Goal: Complete application form: Complete application form

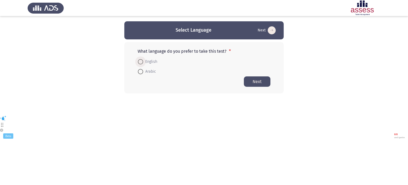
click at [153, 62] on span "English" at bounding box center [150, 62] width 14 height 6
click at [143, 62] on input "English" at bounding box center [140, 61] width 5 height 5
radio input "true"
click at [261, 80] on button "Next" at bounding box center [257, 81] width 27 height 10
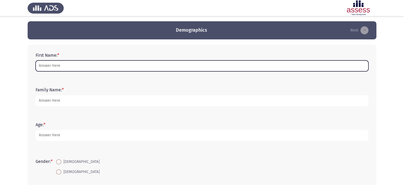
click at [205, 62] on input "First Name: *" at bounding box center [202, 65] width 333 height 11
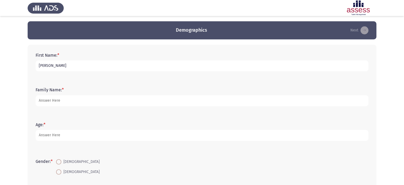
type input "[PERSON_NAME]"
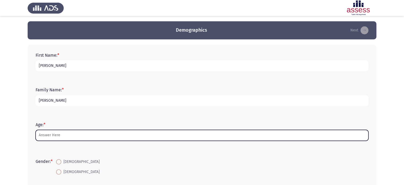
click at [131, 132] on input "Age: *" at bounding box center [202, 135] width 333 height 11
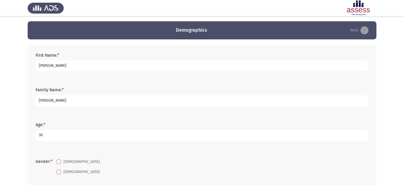
type input "30"
click at [71, 164] on span "[DEMOGRAPHIC_DATA]" at bounding box center [80, 161] width 38 height 6
click at [61, 164] on input "[DEMOGRAPHIC_DATA]" at bounding box center [58, 161] width 5 height 5
radio input "true"
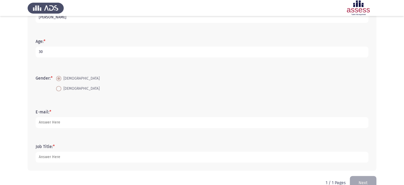
scroll to position [91, 0]
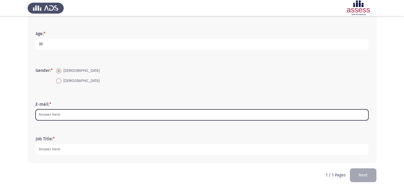
click at [174, 120] on input "E-mail: *" at bounding box center [202, 114] width 333 height 11
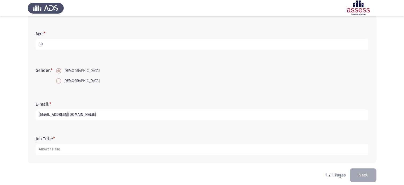
type input "[EMAIL_ADDRESS][DOMAIN_NAME]"
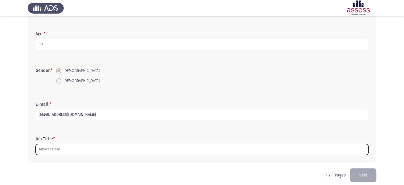
click at [138, 150] on input "Job Title: *" at bounding box center [202, 149] width 333 height 11
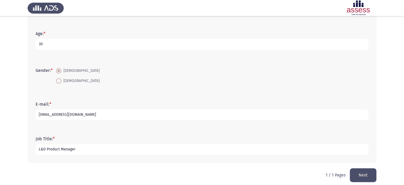
type input "L&D Product Manager"
click at [366, 172] on button "Next" at bounding box center [363, 175] width 27 height 14
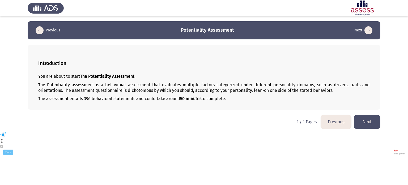
click at [374, 125] on button "Next" at bounding box center [367, 122] width 27 height 14
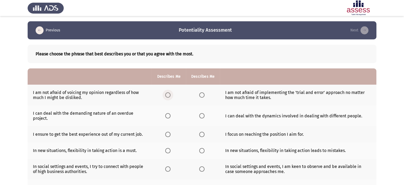
click at [171, 95] on label "Select an option" at bounding box center [168, 94] width 7 height 5
click at [171, 95] on input "Select an option" at bounding box center [167, 94] width 5 height 5
click at [199, 95] on span "Select an option" at bounding box center [201, 94] width 5 height 5
click at [199, 95] on input "Select an option" at bounding box center [201, 94] width 5 height 5
click at [243, 51] on div "Please choose the phrase that best describes you or that you agree with the mos…" at bounding box center [202, 54] width 349 height 18
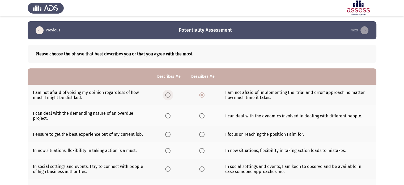
click at [171, 97] on span "Select an option" at bounding box center [167, 94] width 5 height 5
click at [171, 97] on input "Select an option" at bounding box center [167, 94] width 5 height 5
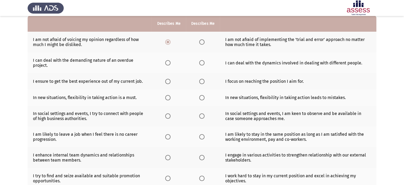
scroll to position [43, 0]
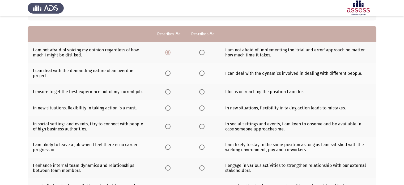
drag, startPoint x: 170, startPoint y: 70, endPoint x: 194, endPoint y: 83, distance: 27.7
click at [194, 83] on tr "I can deal with the demanding nature of an overdue project. I can deal with the…" at bounding box center [202, 73] width 349 height 21
click at [168, 74] on span "Select an option" at bounding box center [167, 72] width 5 height 5
click at [168, 74] on input "Select an option" at bounding box center [167, 72] width 5 height 5
click at [170, 92] on span "Select an option" at bounding box center [167, 91] width 5 height 5
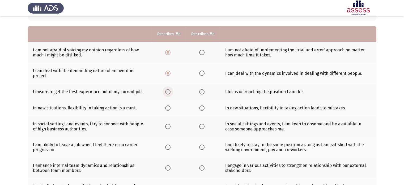
click at [170, 92] on input "Select an option" at bounding box center [167, 91] width 5 height 5
click at [167, 110] on span "Select an option" at bounding box center [167, 107] width 5 height 5
click at [167, 110] on input "Select an option" at bounding box center [167, 107] width 5 height 5
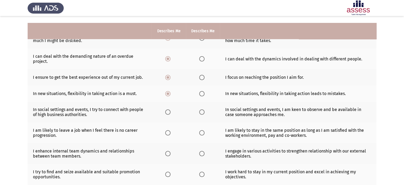
scroll to position [64, 0]
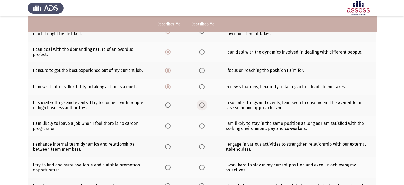
click at [199, 107] on span "Select an option" at bounding box center [201, 104] width 5 height 5
click at [199, 107] on input "Select an option" at bounding box center [201, 104] width 5 height 5
click at [171, 127] on span "Select an option" at bounding box center [167, 125] width 5 height 5
click at [171, 127] on input "Select an option" at bounding box center [167, 125] width 5 height 5
click at [201, 149] on span "Select an option" at bounding box center [201, 146] width 5 height 5
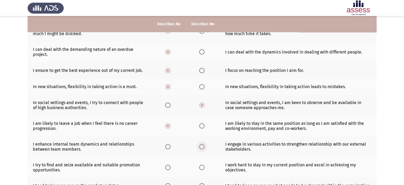
click at [201, 149] on input "Select an option" at bounding box center [201, 146] width 5 height 5
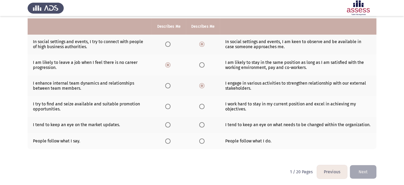
scroll to position [127, 0]
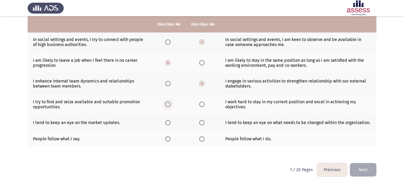
click at [165, 105] on span "Select an option" at bounding box center [167, 104] width 5 height 5
click at [165, 105] on input "Select an option" at bounding box center [167, 104] width 5 height 5
click at [202, 125] on span "Select an option" at bounding box center [201, 122] width 5 height 5
click at [202, 125] on input "Select an option" at bounding box center [201, 122] width 5 height 5
click at [204, 141] on span "Select an option" at bounding box center [201, 138] width 5 height 5
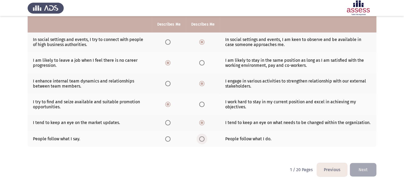
click at [204, 141] on input "Select an option" at bounding box center [201, 138] width 5 height 5
click at [366, 165] on button "Next" at bounding box center [363, 170] width 27 height 14
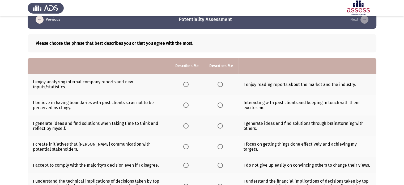
scroll to position [21, 0]
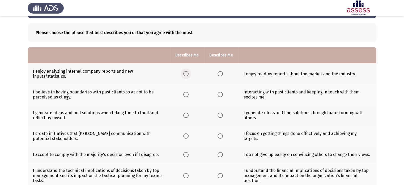
click at [183, 72] on span "Select an option" at bounding box center [185, 73] width 5 height 5
click at [183, 72] on input "Select an option" at bounding box center [185, 73] width 5 height 5
click at [220, 96] on span "Select an option" at bounding box center [220, 94] width 5 height 5
click at [220, 96] on input "Select an option" at bounding box center [220, 94] width 5 height 5
click at [218, 116] on span "Select an option" at bounding box center [220, 114] width 5 height 5
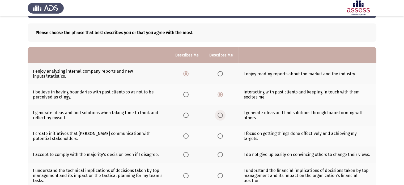
click at [218, 116] on input "Select an option" at bounding box center [220, 114] width 5 height 5
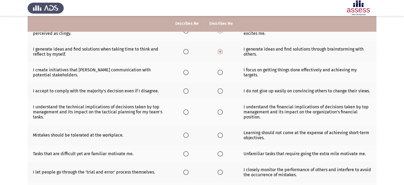
scroll to position [85, 0]
drag, startPoint x: 201, startPoint y: 141, endPoint x: 218, endPoint y: 74, distance: 68.9
click at [218, 74] on tbody "I enjoy analyzing internal company reports and new inputs/statistics. I enjoy r…" at bounding box center [202, 98] width 349 height 199
click at [218, 74] on span "Select an option" at bounding box center [220, 71] width 5 height 5
click at [218, 74] on input "Select an option" at bounding box center [220, 71] width 5 height 5
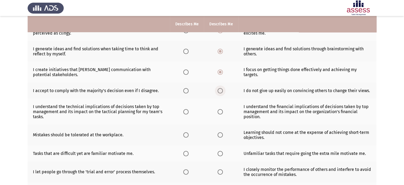
click at [220, 91] on span "Select an option" at bounding box center [220, 90] width 5 height 5
click at [220, 91] on input "Select an option" at bounding box center [220, 90] width 5 height 5
click at [187, 114] on span "Select an option" at bounding box center [185, 111] width 5 height 5
click at [187, 114] on input "Select an option" at bounding box center [185, 111] width 5 height 5
click at [188, 137] on span "Select an option" at bounding box center [185, 134] width 5 height 5
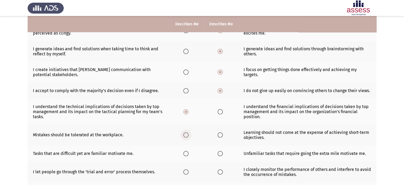
click at [188, 137] on input "Select an option" at bounding box center [185, 134] width 5 height 5
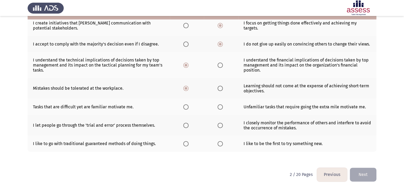
scroll to position [136, 0]
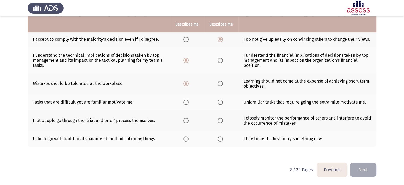
click at [188, 137] on span "Select an option" at bounding box center [185, 138] width 5 height 5
click at [188, 137] on input "Select an option" at bounding box center [185, 138] width 5 height 5
click at [188, 104] on span "Select an option" at bounding box center [185, 101] width 5 height 5
click at [188, 104] on input "Select an option" at bounding box center [185, 101] width 5 height 5
click at [186, 140] on span "Select an option" at bounding box center [186, 138] width 3 height 3
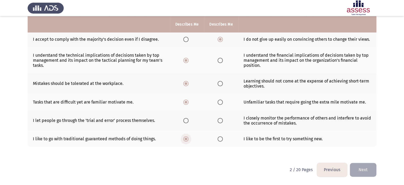
click at [186, 140] on input "Select an option" at bounding box center [185, 138] width 5 height 5
click at [219, 123] on span "Select an option" at bounding box center [220, 120] width 5 height 5
click at [219, 123] on input "Select an option" at bounding box center [220, 120] width 5 height 5
click at [186, 140] on span "Select an option" at bounding box center [186, 138] width 3 height 3
click at [186, 140] on input "Select an option" at bounding box center [185, 138] width 5 height 5
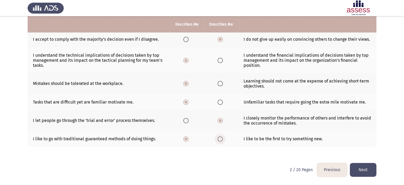
click at [223, 140] on label "Select an option" at bounding box center [221, 138] width 7 height 5
click at [223, 140] on input "Select an option" at bounding box center [220, 138] width 5 height 5
click at [356, 167] on button "Next" at bounding box center [363, 170] width 27 height 14
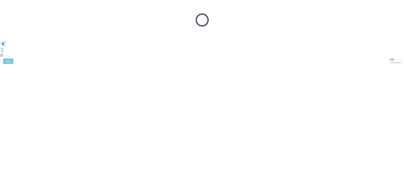
scroll to position [0, 0]
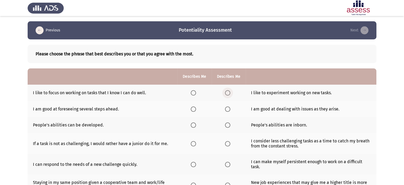
click at [225, 93] on span "Select an option" at bounding box center [227, 92] width 5 height 5
click at [225, 93] on input "Select an option" at bounding box center [227, 92] width 5 height 5
click at [228, 110] on span "Select an option" at bounding box center [227, 108] width 5 height 5
click at [228, 110] on input "Select an option" at bounding box center [227, 108] width 5 height 5
click at [195, 126] on span "Select an option" at bounding box center [193, 124] width 5 height 5
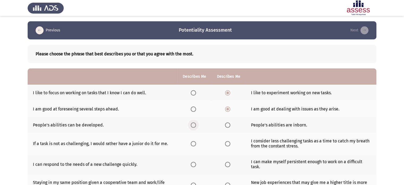
click at [195, 126] on input "Select an option" at bounding box center [193, 124] width 5 height 5
click at [194, 145] on span "Select an option" at bounding box center [193, 143] width 5 height 5
click at [194, 145] on input "Select an option" at bounding box center [193, 143] width 5 height 5
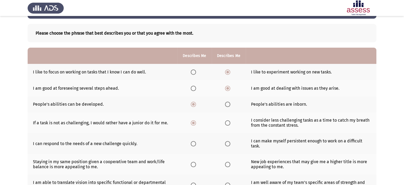
scroll to position [21, 0]
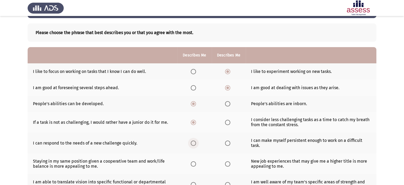
click at [193, 143] on span "Select an option" at bounding box center [193, 142] width 5 height 5
click at [193, 143] on input "Select an option" at bounding box center [193, 142] width 5 height 5
click at [229, 122] on span "Select an option" at bounding box center [227, 122] width 5 height 5
click at [229, 122] on input "Select an option" at bounding box center [227, 122] width 5 height 5
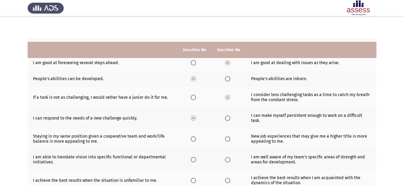
scroll to position [117, 0]
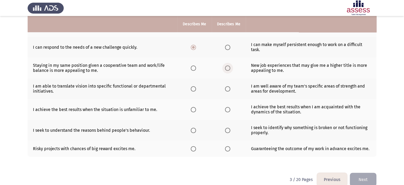
click at [229, 67] on span "Select an option" at bounding box center [227, 67] width 5 height 5
click at [229, 67] on input "Select an option" at bounding box center [227, 67] width 5 height 5
click at [229, 91] on span "Select an option" at bounding box center [227, 88] width 5 height 5
click at [229, 91] on input "Select an option" at bounding box center [227, 88] width 5 height 5
click at [293, 110] on td "I achieve the best results when I am acquainted with the dynamics of the situat…" at bounding box center [311, 109] width 131 height 21
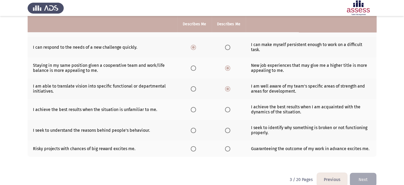
click at [293, 110] on td "I achieve the best results when I am acquainted with the dynamics of the situat…" at bounding box center [311, 109] width 131 height 21
click at [225, 109] on span "Select an option" at bounding box center [227, 109] width 5 height 5
click at [225, 109] on input "Select an option" at bounding box center [227, 109] width 5 height 5
click at [192, 133] on span "Select an option" at bounding box center [193, 130] width 5 height 5
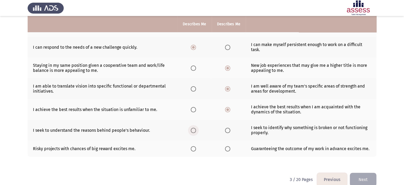
click at [192, 133] on input "Select an option" at bounding box center [193, 130] width 5 height 5
click at [194, 150] on span "Select an option" at bounding box center [193, 148] width 5 height 5
click at [194, 150] on input "Select an option" at bounding box center [193, 148] width 5 height 5
click at [369, 178] on button "Next" at bounding box center [363, 180] width 27 height 14
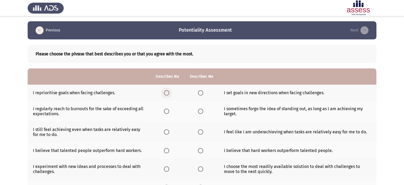
click at [167, 91] on span "Select an option" at bounding box center [166, 92] width 5 height 5
click at [167, 91] on input "Select an option" at bounding box center [166, 92] width 5 height 5
click at [168, 111] on span "Select an option" at bounding box center [166, 110] width 5 height 5
click at [168, 111] on input "Select an option" at bounding box center [166, 110] width 5 height 5
click at [164, 132] on span "Select an option" at bounding box center [166, 131] width 5 height 5
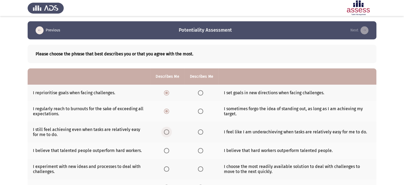
click at [164, 132] on input "Select an option" at bounding box center [166, 131] width 5 height 5
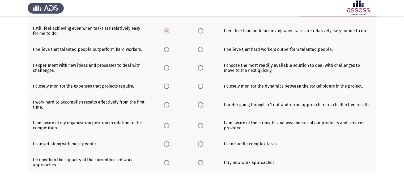
scroll to position [84, 0]
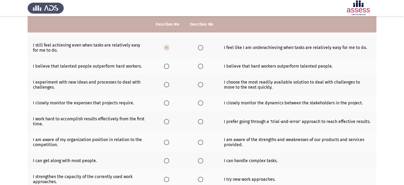
drag, startPoint x: 213, startPoint y: 162, endPoint x: 229, endPoint y: 85, distance: 78.8
click at [229, 85] on tbody "I reprioritise goals when facing challenges. I set goals in new directions when…" at bounding box center [202, 94] width 349 height 189
click at [201, 67] on span "Select an option" at bounding box center [200, 66] width 5 height 5
click at [201, 67] on input "Select an option" at bounding box center [200, 66] width 5 height 5
click at [165, 87] on span "Select an option" at bounding box center [166, 84] width 5 height 5
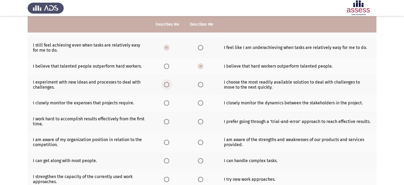
click at [165, 87] on input "Select an option" at bounding box center [166, 84] width 5 height 5
click at [166, 104] on span "Select an option" at bounding box center [166, 102] width 5 height 5
click at [166, 104] on input "Select an option" at bounding box center [166, 102] width 5 height 5
click at [201, 123] on span "Select an option" at bounding box center [200, 121] width 5 height 5
click at [201, 123] on input "Select an option" at bounding box center [200, 121] width 5 height 5
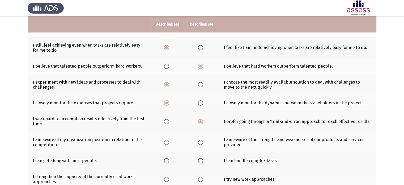
click at [197, 144] on th at bounding box center [202, 142] width 34 height 21
click at [200, 143] on span "Select an option" at bounding box center [200, 142] width 5 height 5
click at [200, 143] on input "Select an option" at bounding box center [200, 142] width 5 height 5
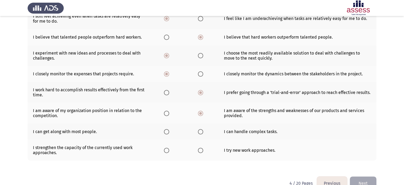
scroll to position [127, 0]
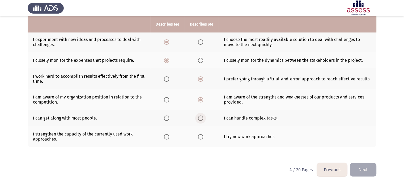
click at [202, 120] on span "Select an option" at bounding box center [200, 117] width 5 height 5
click at [202, 120] on input "Select an option" at bounding box center [200, 117] width 5 height 5
click at [199, 137] on span "Select an option" at bounding box center [200, 136] width 5 height 5
click at [199, 137] on input "Select an option" at bounding box center [200, 136] width 5 height 5
click at [377, 171] on html "Previous Potentiality Assessment Next Please choose the phrase that best descri…" at bounding box center [202, 42] width 404 height 338
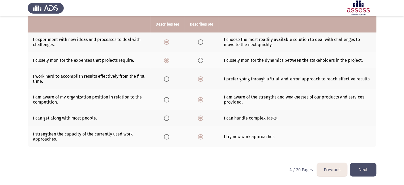
click at [355, 173] on button "Next" at bounding box center [363, 170] width 27 height 14
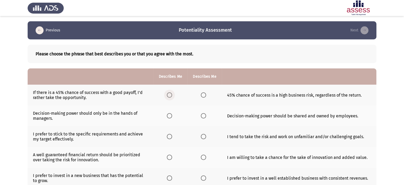
click at [169, 94] on span "Select an option" at bounding box center [169, 94] width 5 height 5
click at [169, 94] on input "Select an option" at bounding box center [169, 94] width 5 height 5
click at [203, 117] on span "Select an option" at bounding box center [203, 115] width 5 height 5
click at [203, 117] on input "Select an option" at bounding box center [203, 115] width 5 height 5
click at [205, 137] on span "Select an option" at bounding box center [203, 136] width 5 height 5
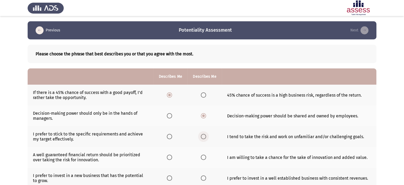
click at [205, 137] on input "Select an option" at bounding box center [203, 136] width 5 height 5
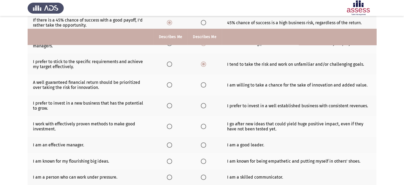
scroll to position [85, 0]
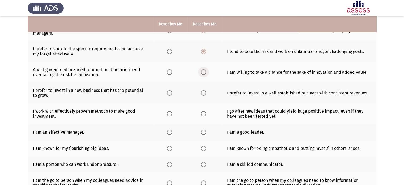
click at [203, 74] on span "Select an option" at bounding box center [203, 71] width 5 height 5
click at [203, 74] on input "Select an option" at bounding box center [203, 71] width 5 height 5
click at [168, 95] on span "Select an option" at bounding box center [169, 92] width 5 height 5
click at [168, 95] on input "Select an option" at bounding box center [169, 92] width 5 height 5
click at [203, 116] on span "Select an option" at bounding box center [203, 113] width 5 height 5
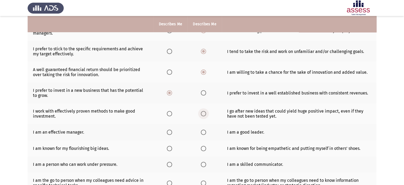
click at [203, 116] on input "Select an option" at bounding box center [203, 113] width 5 height 5
click at [202, 133] on span "Select an option" at bounding box center [203, 132] width 5 height 5
click at [202, 133] on input "Select an option" at bounding box center [203, 132] width 5 height 5
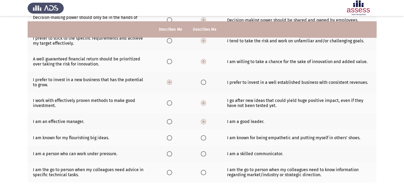
scroll to position [131, 0]
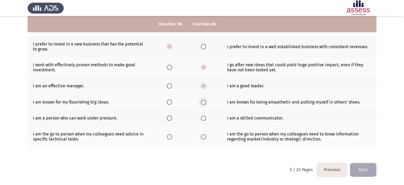
click at [207, 103] on label "Select an option" at bounding box center [204, 101] width 7 height 5
click at [206, 103] on input "Select an option" at bounding box center [203, 101] width 5 height 5
click at [206, 119] on label "Select an option" at bounding box center [204, 117] width 7 height 5
click at [206, 119] on input "Select an option" at bounding box center [203, 117] width 5 height 5
click at [171, 139] on span "Select an option" at bounding box center [169, 136] width 5 height 5
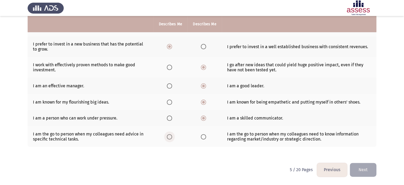
click at [171, 139] on input "Select an option" at bounding box center [169, 136] width 5 height 5
click at [362, 175] on button "Next" at bounding box center [363, 170] width 27 height 14
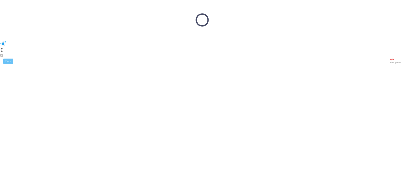
scroll to position [0, 0]
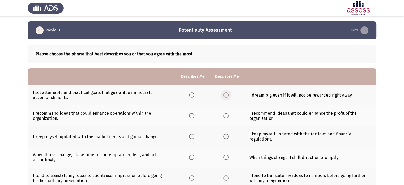
click at [227, 94] on span "Select an option" at bounding box center [226, 94] width 5 height 5
click at [227, 94] on input "Select an option" at bounding box center [226, 94] width 5 height 5
drag, startPoint x: 191, startPoint y: 116, endPoint x: 170, endPoint y: 150, distance: 39.8
click at [170, 150] on tbody "I set attainable and practical goals that guarantee immediate accomplishments. …" at bounding box center [202, 186] width 349 height 203
click at [196, 118] on label "Select an option" at bounding box center [192, 115] width 7 height 5
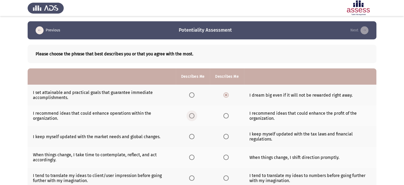
click at [195, 118] on input "Select an option" at bounding box center [191, 115] width 5 height 5
click at [192, 135] on span "Select an option" at bounding box center [191, 136] width 5 height 5
click at [192, 135] on input "Select an option" at bounding box center [191, 136] width 5 height 5
click at [190, 160] on span "Select an option" at bounding box center [191, 157] width 5 height 5
click at [190, 160] on input "Select an option" at bounding box center [191, 157] width 5 height 5
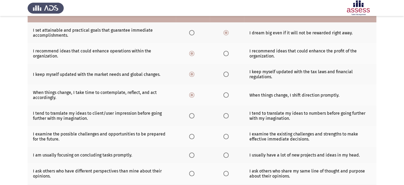
scroll to position [85, 0]
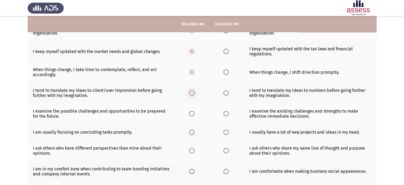
click at [191, 94] on span "Select an option" at bounding box center [191, 92] width 5 height 5
click at [191, 94] on input "Select an option" at bounding box center [191, 92] width 5 height 5
click at [195, 114] on label "Select an option" at bounding box center [192, 113] width 7 height 5
click at [195, 114] on input "Select an option" at bounding box center [191, 113] width 5 height 5
click at [228, 135] on span "Select an option" at bounding box center [226, 132] width 5 height 5
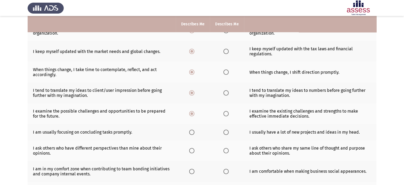
click at [228, 135] on input "Select an option" at bounding box center [226, 132] width 5 height 5
click at [228, 151] on span "Select an option" at bounding box center [226, 150] width 5 height 5
click at [228, 151] on input "Select an option" at bounding box center [226, 150] width 5 height 5
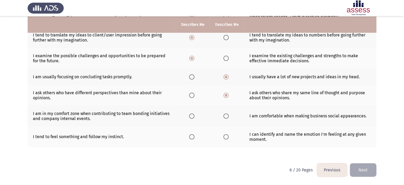
scroll to position [141, 0]
click at [228, 116] on span "Select an option" at bounding box center [226, 115] width 5 height 5
click at [228, 116] on input "Select an option" at bounding box center [226, 115] width 5 height 5
click at [224, 139] on span "Select an option" at bounding box center [226, 136] width 5 height 5
click at [224, 139] on input "Select an option" at bounding box center [226, 136] width 5 height 5
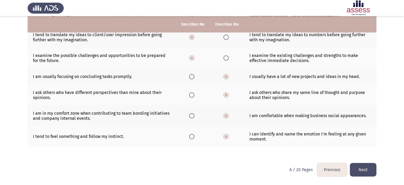
click at [359, 170] on button "Next" at bounding box center [363, 170] width 27 height 14
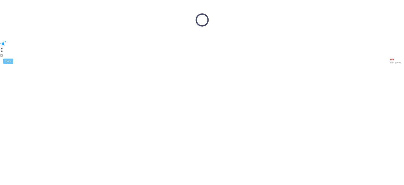
scroll to position [0, 0]
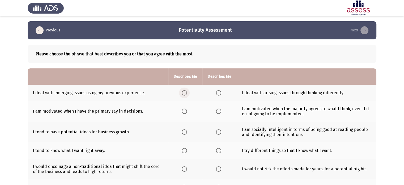
click at [186, 93] on span "Select an option" at bounding box center [184, 92] width 5 height 5
click at [186, 93] on input "Select an option" at bounding box center [184, 92] width 5 height 5
click at [185, 111] on span "Select an option" at bounding box center [184, 110] width 5 height 5
click at [185, 111] on input "Select an option" at bounding box center [184, 110] width 5 height 5
click at [183, 132] on span "Select an option" at bounding box center [184, 131] width 5 height 5
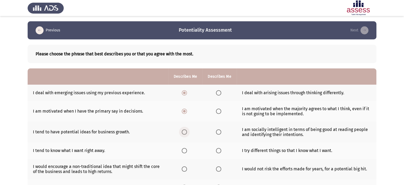
click at [183, 132] on input "Select an option" at bounding box center [184, 131] width 5 height 5
click at [218, 152] on span "Select an option" at bounding box center [218, 150] width 5 height 5
click at [218, 152] on input "Select an option" at bounding box center [218, 150] width 5 height 5
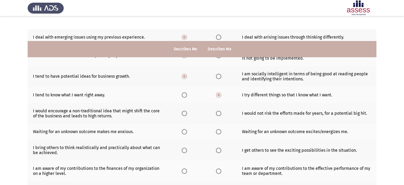
scroll to position [85, 0]
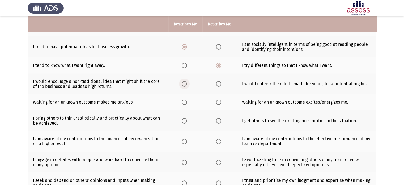
click at [188, 84] on label "Select an option" at bounding box center [185, 83] width 7 height 5
click at [187, 84] on input "Select an option" at bounding box center [184, 83] width 5 height 5
click at [217, 103] on th at bounding box center [220, 102] width 34 height 16
click at [217, 103] on span "Select an option" at bounding box center [218, 101] width 5 height 5
click at [217, 103] on input "Select an option" at bounding box center [218, 101] width 5 height 5
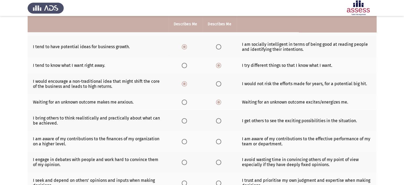
drag, startPoint x: 198, startPoint y: 120, endPoint x: 182, endPoint y: 122, distance: 16.1
click at [182, 122] on th at bounding box center [186, 120] width 34 height 21
click at [185, 122] on span "Select an option" at bounding box center [184, 120] width 5 height 5
click at [185, 122] on input "Select an option" at bounding box center [184, 120] width 5 height 5
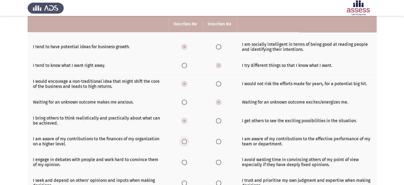
click at [184, 142] on span "Select an option" at bounding box center [184, 141] width 5 height 5
click at [184, 142] on input "Select an option" at bounding box center [184, 141] width 5 height 5
click at [218, 164] on span "Select an option" at bounding box center [218, 162] width 5 height 5
click at [218, 164] on input "Select an option" at bounding box center [218, 162] width 5 height 5
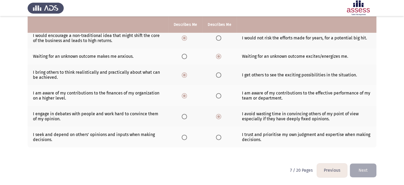
scroll to position [131, 0]
click at [184, 138] on span "Select an option" at bounding box center [184, 136] width 5 height 5
click at [184, 138] on input "Select an option" at bounding box center [184, 136] width 5 height 5
click at [362, 166] on button "Next" at bounding box center [363, 170] width 27 height 14
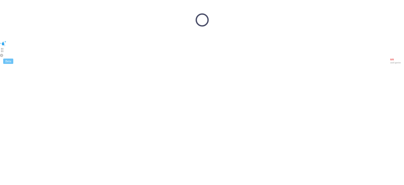
scroll to position [0, 0]
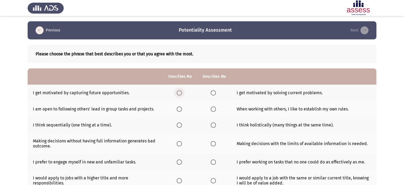
click at [181, 93] on span "Select an option" at bounding box center [179, 92] width 5 height 5
click at [181, 93] on input "Select an option" at bounding box center [179, 92] width 5 height 5
click at [214, 109] on span "Select an option" at bounding box center [213, 108] width 5 height 5
click at [214, 109] on input "Select an option" at bounding box center [213, 108] width 5 height 5
click at [180, 124] on span "Select an option" at bounding box center [179, 124] width 5 height 5
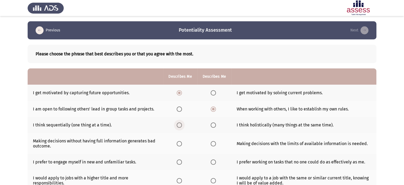
click at [180, 124] on input "Select an option" at bounding box center [179, 124] width 5 height 5
click at [211, 143] on span "Select an option" at bounding box center [213, 143] width 5 height 5
click at [211, 143] on input "Select an option" at bounding box center [213, 143] width 5 height 5
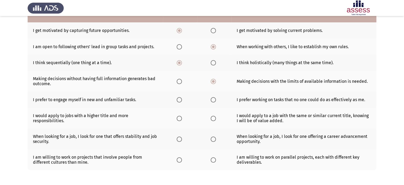
scroll to position [85, 0]
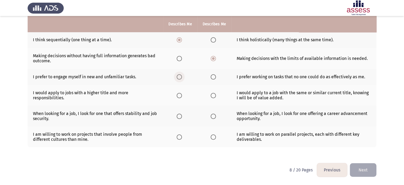
click at [177, 77] on span "Select an option" at bounding box center [179, 76] width 5 height 5
click at [177, 77] on input "Select an option" at bounding box center [179, 76] width 5 height 5
click at [180, 96] on span "Select an option" at bounding box center [179, 95] width 5 height 5
click at [180, 96] on input "Select an option" at bounding box center [179, 95] width 5 height 5
click at [220, 118] on th at bounding box center [215, 116] width 34 height 21
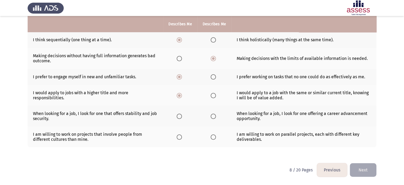
click at [213, 117] on th at bounding box center [215, 116] width 34 height 21
click at [213, 117] on span "Select an option" at bounding box center [213, 116] width 5 height 5
click at [213, 117] on input "Select an option" at bounding box center [213, 116] width 5 height 5
click at [212, 135] on span "Select an option" at bounding box center [213, 136] width 5 height 5
click at [212, 135] on input "Select an option" at bounding box center [213, 136] width 5 height 5
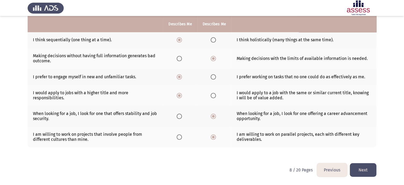
click at [368, 172] on button "Next" at bounding box center [363, 170] width 27 height 14
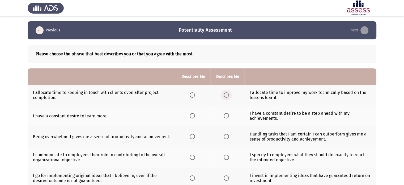
click at [224, 97] on span "Select an option" at bounding box center [226, 94] width 5 height 5
click at [224, 97] on input "Select an option" at bounding box center [226, 94] width 5 height 5
click at [190, 115] on span "Select an option" at bounding box center [192, 115] width 5 height 5
click at [190, 115] on input "Select an option" at bounding box center [192, 115] width 5 height 5
click at [225, 138] on span "Select an option" at bounding box center [226, 136] width 5 height 5
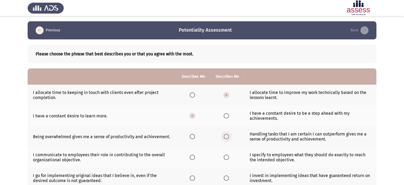
click at [225, 138] on input "Select an option" at bounding box center [226, 136] width 5 height 5
click at [192, 159] on span "Select an option" at bounding box center [192, 157] width 5 height 5
click at [192, 159] on input "Select an option" at bounding box center [192, 157] width 5 height 5
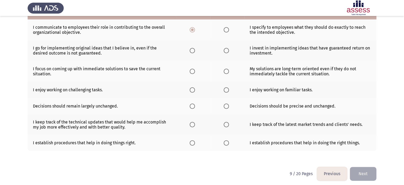
scroll to position [131, 0]
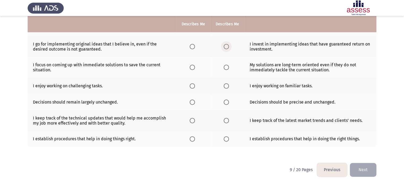
click at [224, 48] on span "Select an option" at bounding box center [226, 46] width 5 height 5
click at [224, 48] on input "Select an option" at bounding box center [226, 46] width 5 height 5
click at [193, 67] on span "Select an option" at bounding box center [192, 67] width 5 height 5
click at [193, 67] on input "Select an option" at bounding box center [192, 67] width 5 height 5
click at [192, 87] on span "Select an option" at bounding box center [192, 85] width 5 height 5
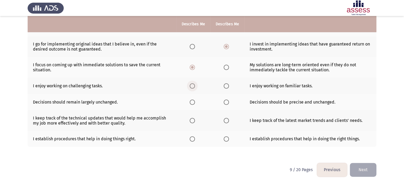
click at [192, 87] on input "Select an option" at bounding box center [192, 85] width 5 height 5
click at [226, 104] on span "Select an option" at bounding box center [226, 101] width 5 height 5
click at [226, 104] on input "Select an option" at bounding box center [226, 101] width 5 height 5
click at [228, 122] on span "Select an option" at bounding box center [226, 120] width 5 height 5
click at [228, 122] on input "Select an option" at bounding box center [226, 120] width 5 height 5
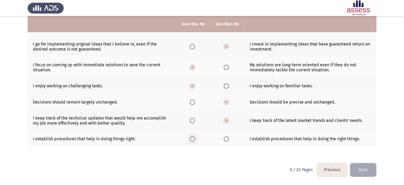
click at [194, 140] on span "Select an option" at bounding box center [192, 138] width 5 height 5
click at [194, 140] on input "Select an option" at bounding box center [192, 138] width 5 height 5
click at [368, 168] on button "Next" at bounding box center [363, 170] width 27 height 14
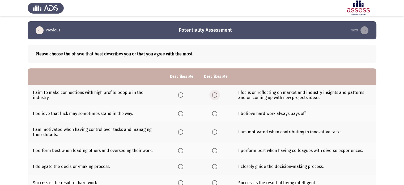
click at [218, 95] on label "Select an option" at bounding box center [215, 94] width 7 height 5
click at [218, 95] on input "Select an option" at bounding box center [214, 94] width 5 height 5
click at [217, 113] on span "Select an option" at bounding box center [214, 113] width 5 height 5
click at [217, 113] on input "Select an option" at bounding box center [214, 113] width 5 height 5
click at [183, 130] on span "Select an option" at bounding box center [180, 131] width 5 height 5
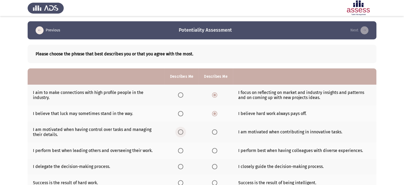
click at [183, 130] on input "Select an option" at bounding box center [180, 131] width 5 height 5
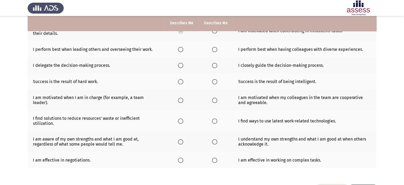
scroll to position [90, 0]
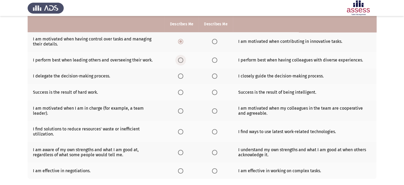
click at [182, 61] on span "Select an option" at bounding box center [180, 59] width 5 height 5
click at [182, 61] on input "Select an option" at bounding box center [180, 59] width 5 height 5
click at [213, 59] on span "Select an option" at bounding box center [214, 59] width 5 height 5
click at [213, 59] on input "Select an option" at bounding box center [214, 59] width 5 height 5
click at [182, 76] on span "Select an option" at bounding box center [180, 75] width 5 height 5
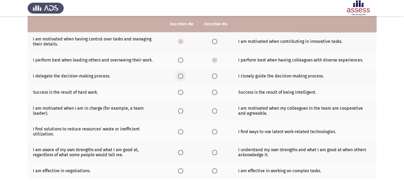
click at [182, 76] on input "Select an option" at bounding box center [180, 75] width 5 height 5
click at [182, 93] on span "Select an option" at bounding box center [180, 92] width 5 height 5
click at [182, 93] on input "Select an option" at bounding box center [180, 92] width 5 height 5
click at [214, 112] on span "Select an option" at bounding box center [214, 110] width 5 height 5
click at [214, 112] on input "Select an option" at bounding box center [214, 110] width 5 height 5
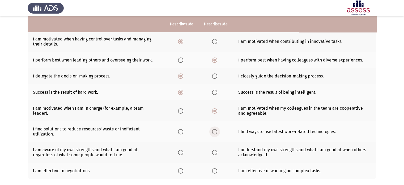
click at [215, 130] on span "Select an option" at bounding box center [214, 131] width 5 height 5
click at [215, 130] on input "Select an option" at bounding box center [214, 131] width 5 height 5
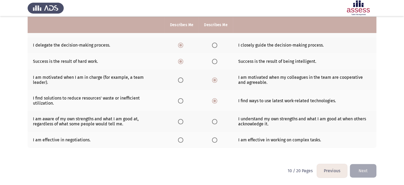
scroll to position [122, 0]
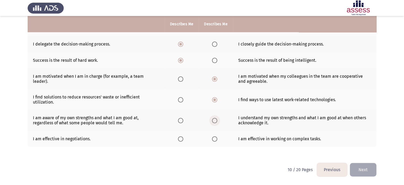
click at [214, 119] on span "Select an option" at bounding box center [214, 120] width 5 height 5
click at [214, 119] on input "Select an option" at bounding box center [214, 120] width 5 height 5
click at [182, 140] on span "Select an option" at bounding box center [180, 138] width 5 height 5
click at [182, 140] on input "Select an option" at bounding box center [180, 138] width 5 height 5
click at [364, 165] on button "Next" at bounding box center [363, 170] width 27 height 14
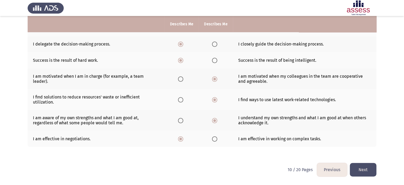
scroll to position [0, 0]
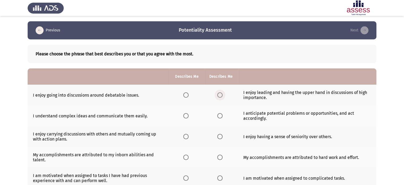
click at [222, 93] on span "Select an option" at bounding box center [220, 94] width 5 height 5
click at [222, 93] on input "Select an option" at bounding box center [220, 94] width 5 height 5
click at [189, 95] on span "Select an option" at bounding box center [185, 94] width 5 height 5
click at [189, 95] on input "Select an option" at bounding box center [185, 94] width 5 height 5
click at [222, 118] on span "Select an option" at bounding box center [220, 115] width 5 height 5
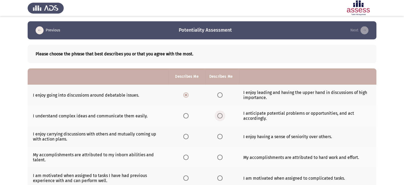
click at [222, 118] on input "Select an option" at bounding box center [220, 115] width 5 height 5
click at [185, 137] on span "Select an option" at bounding box center [185, 136] width 5 height 5
click at [185, 137] on input "Select an option" at bounding box center [185, 136] width 5 height 5
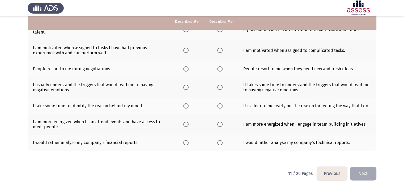
scroll to position [117, 0]
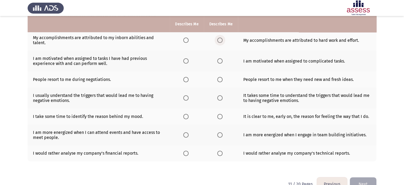
click at [223, 41] on label "Select an option" at bounding box center [221, 39] width 7 height 5
click at [223, 41] on input "Select an option" at bounding box center [220, 39] width 5 height 5
click at [221, 61] on span "Select an option" at bounding box center [220, 60] width 5 height 5
click at [221, 61] on input "Select an option" at bounding box center [220, 60] width 5 height 5
click at [220, 81] on span "Select an option" at bounding box center [220, 79] width 5 height 5
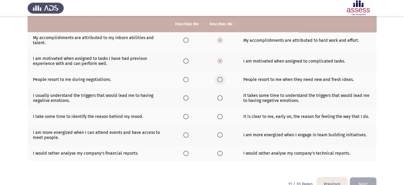
click at [220, 81] on input "Select an option" at bounding box center [220, 79] width 5 height 5
click at [184, 101] on th at bounding box center [187, 97] width 34 height 21
click at [186, 99] on span "Select an option" at bounding box center [185, 97] width 5 height 5
click at [186, 99] on input "Select an option" at bounding box center [185, 97] width 5 height 5
click at [220, 118] on span "Select an option" at bounding box center [220, 116] width 5 height 5
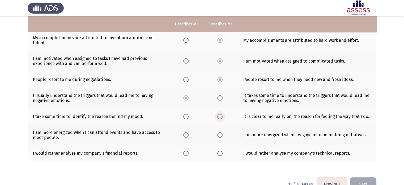
click at [220, 118] on input "Select an option" at bounding box center [220, 116] width 5 height 5
click at [218, 133] on span "Select an option" at bounding box center [220, 134] width 5 height 5
click at [218, 133] on input "Select an option" at bounding box center [220, 134] width 5 height 5
click at [219, 156] on span "Select an option" at bounding box center [220, 153] width 5 height 5
click at [219, 156] on input "Select an option" at bounding box center [220, 153] width 5 height 5
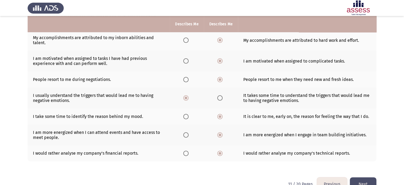
click at [371, 180] on button "Next" at bounding box center [363, 184] width 27 height 14
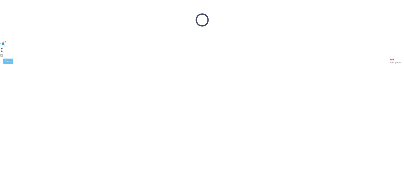
scroll to position [0, 0]
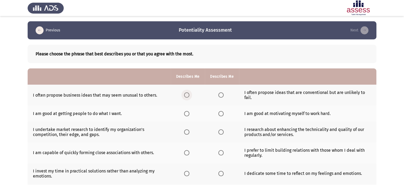
click at [185, 93] on span "Select an option" at bounding box center [186, 94] width 5 height 5
click at [185, 93] on input "Select an option" at bounding box center [186, 94] width 5 height 5
click at [224, 113] on label "Select an option" at bounding box center [222, 113] width 7 height 5
click at [224, 113] on input "Select an option" at bounding box center [221, 113] width 5 height 5
click at [220, 131] on span "Select an option" at bounding box center [221, 131] width 5 height 5
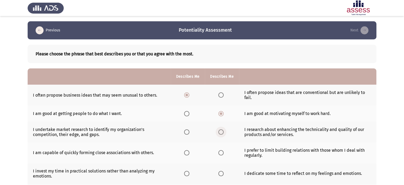
click at [220, 131] on input "Select an option" at bounding box center [221, 131] width 5 height 5
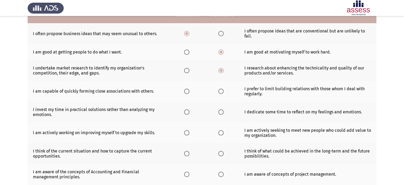
scroll to position [64, 0]
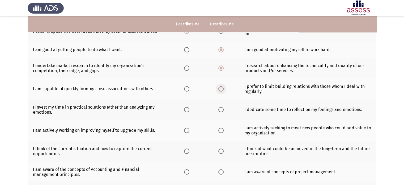
click at [219, 91] on span "Select an option" at bounding box center [221, 88] width 5 height 5
click at [219, 91] on input "Select an option" at bounding box center [221, 88] width 5 height 5
click at [186, 108] on span "Select an option" at bounding box center [186, 109] width 5 height 5
click at [186, 108] on input "Select an option" at bounding box center [186, 109] width 5 height 5
click at [184, 129] on span "Select an option" at bounding box center [186, 130] width 5 height 5
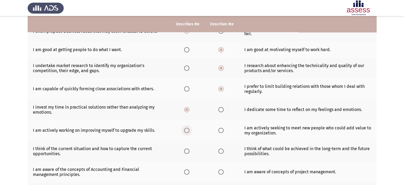
click at [184, 129] on input "Select an option" at bounding box center [186, 130] width 5 height 5
click at [189, 151] on label "Select an option" at bounding box center [187, 150] width 7 height 5
click at [189, 151] on input "Select an option" at bounding box center [186, 150] width 5 height 5
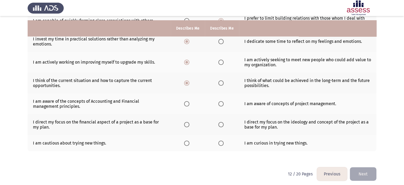
scroll to position [136, 0]
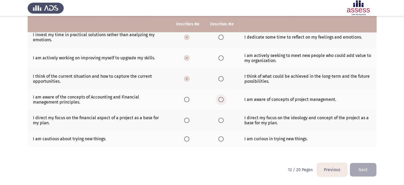
click at [221, 101] on span "Select an option" at bounding box center [221, 99] width 5 height 5
click at [221, 101] on input "Select an option" at bounding box center [221, 99] width 5 height 5
click at [220, 120] on span "Select an option" at bounding box center [221, 120] width 5 height 5
click at [220, 120] on input "Select an option" at bounding box center [221, 120] width 5 height 5
click at [219, 139] on span "Select an option" at bounding box center [221, 138] width 5 height 5
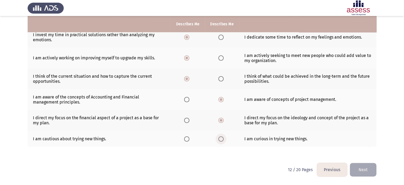
click at [219, 139] on input "Select an option" at bounding box center [221, 138] width 5 height 5
click at [367, 172] on button "Next" at bounding box center [363, 170] width 27 height 14
